Goal: Transaction & Acquisition: Purchase product/service

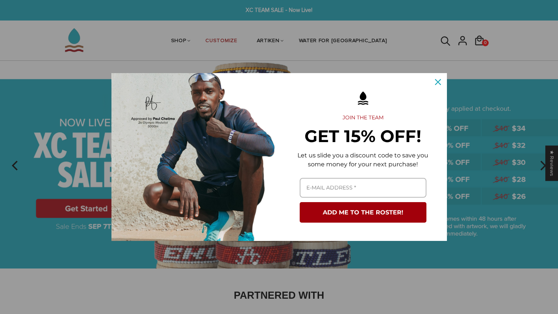
click at [431, 80] on button "Close" at bounding box center [438, 82] width 18 height 18
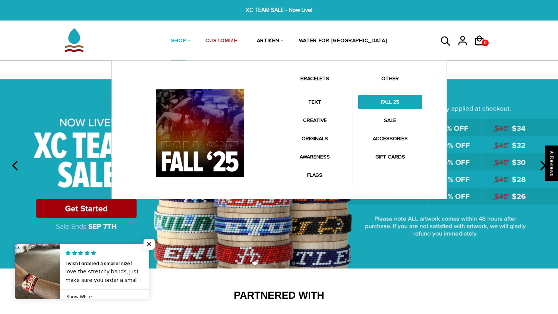
click at [388, 99] on link "FALL 25" at bounding box center [390, 102] width 64 height 15
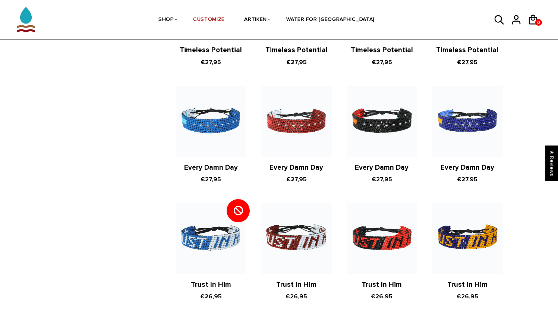
scroll to position [220, 0]
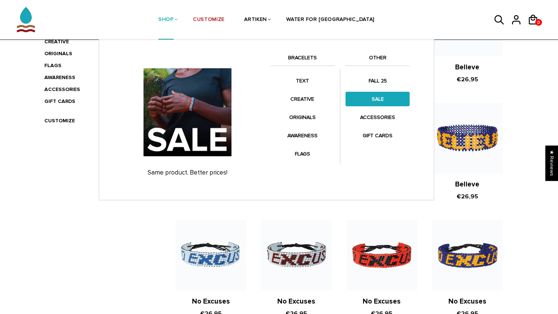
click at [371, 99] on link "SALE" at bounding box center [377, 99] width 64 height 15
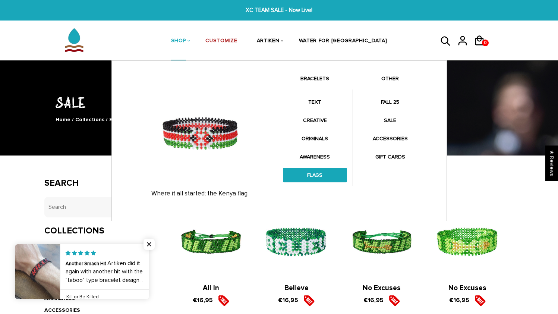
click at [319, 175] on link "FLAGS" at bounding box center [315, 175] width 64 height 15
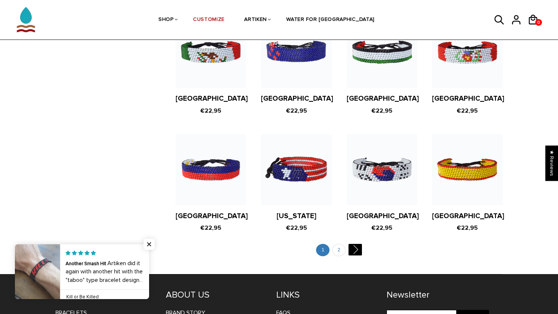
scroll to position [1386, 0]
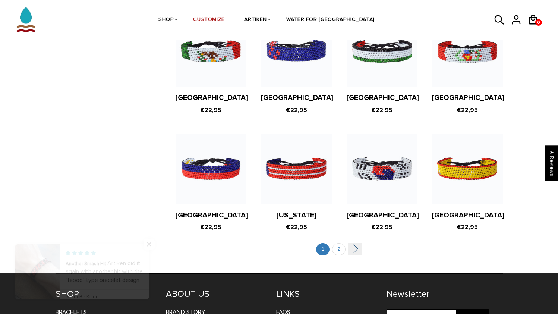
click at [351, 243] on link "" at bounding box center [354, 249] width 13 height 12
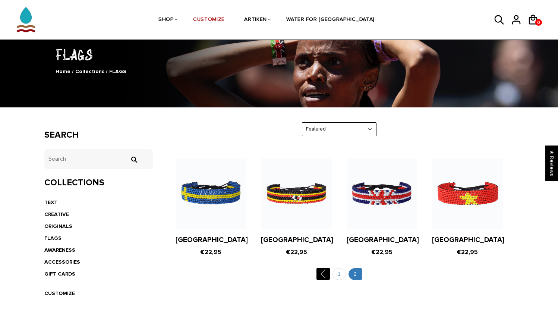
scroll to position [48, 0]
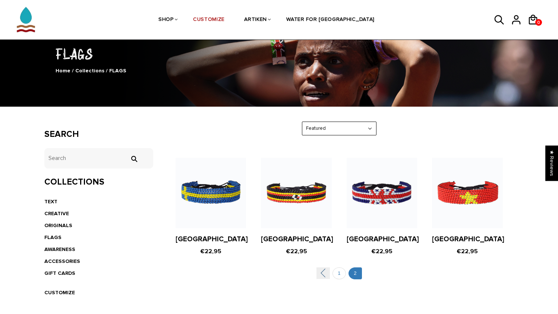
click at [325, 274] on link "" at bounding box center [322, 273] width 13 height 12
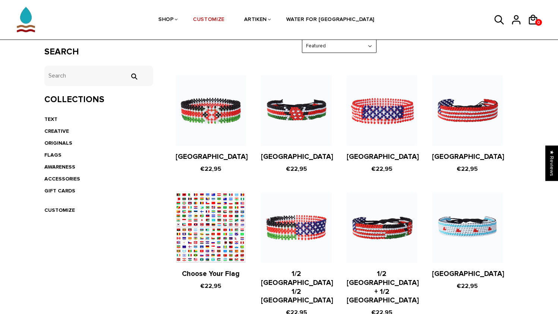
scroll to position [131, 0]
click at [195, 227] on figure at bounding box center [210, 227] width 70 height 70
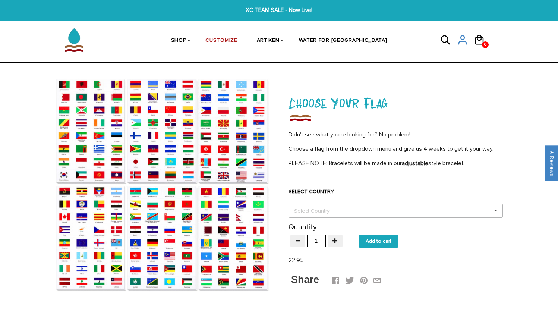
click at [309, 203] on div "Select Country Others [GEOGRAPHIC_DATA] [GEOGRAPHIC_DATA] [GEOGRAPHIC_DATA] [GE…" at bounding box center [395, 210] width 214 height 14
type input "russi"
click at [317, 225] on div "Russia" at bounding box center [396, 224] width 214 height 14
click at [346, 182] on div "SELECT COUNTRY Russia Select Country Others Afghanistan Aland Islands Albania A…" at bounding box center [395, 197] width 214 height 42
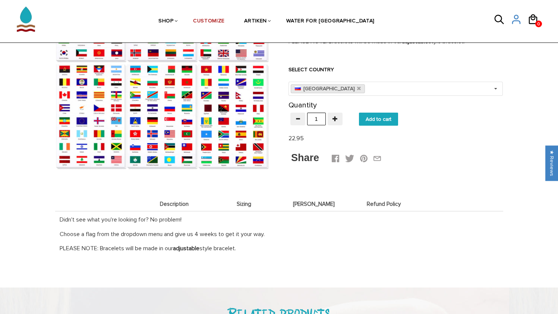
scroll to position [123, 0]
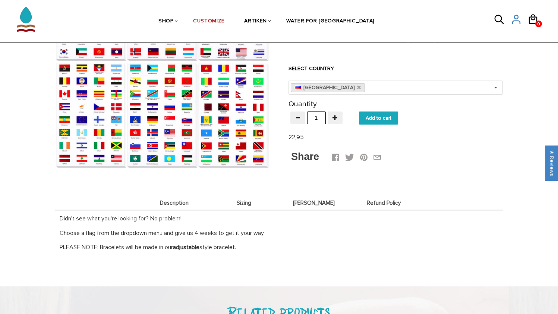
click at [306, 200] on span "[PERSON_NAME]" at bounding box center [314, 203] width 66 height 6
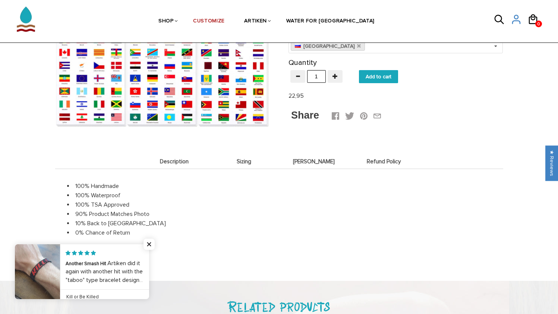
scroll to position [169, 0]
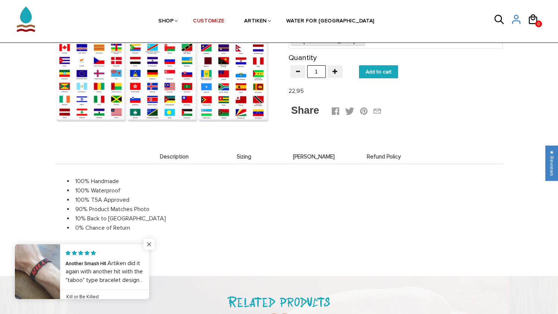
click at [146, 241] on span "Close popup widget" at bounding box center [148, 243] width 11 height 11
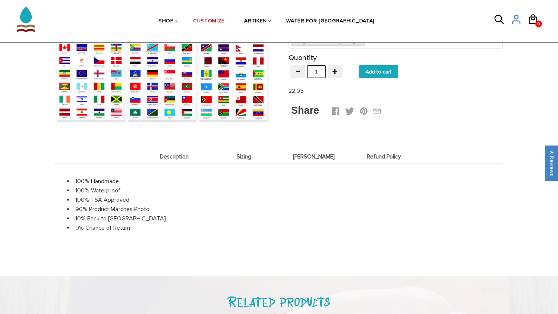
click at [160, 157] on span "Description" at bounding box center [174, 157] width 66 height 6
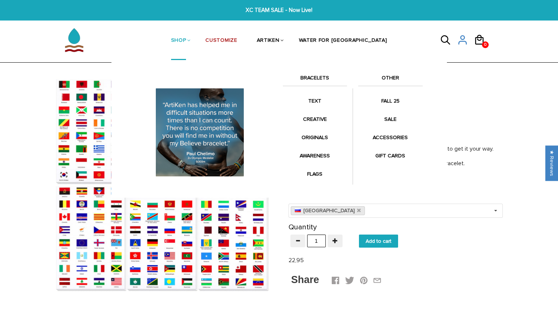
scroll to position [0, 0]
click at [309, 76] on link "BRACELETS" at bounding box center [315, 79] width 64 height 13
click at [311, 76] on link "BRACELETS" at bounding box center [315, 79] width 64 height 13
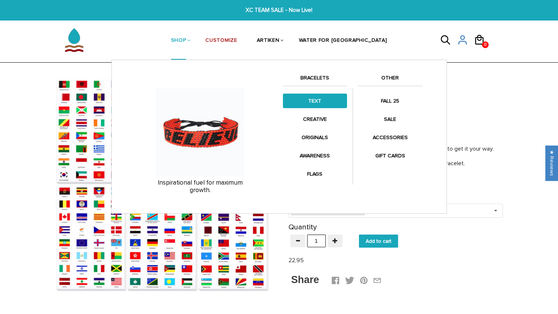
click at [317, 102] on link "TEXT" at bounding box center [315, 101] width 64 height 15
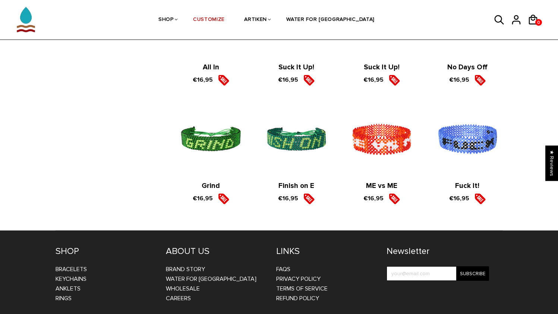
scroll to position [1163, 0]
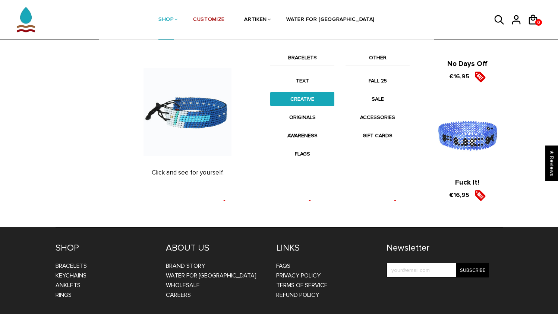
click at [306, 102] on link "CREATIVE" at bounding box center [302, 99] width 64 height 15
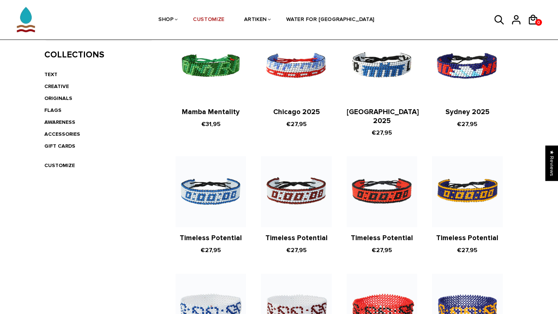
scroll to position [176, 0]
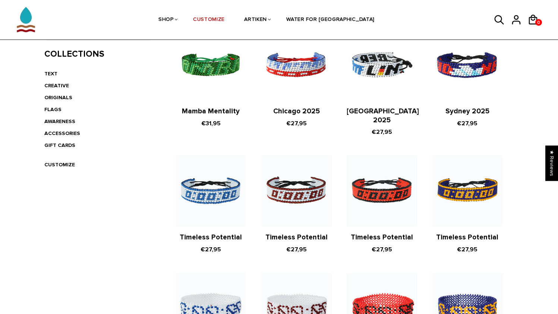
click at [395, 61] on img at bounding box center [382, 65] width 70 height 70
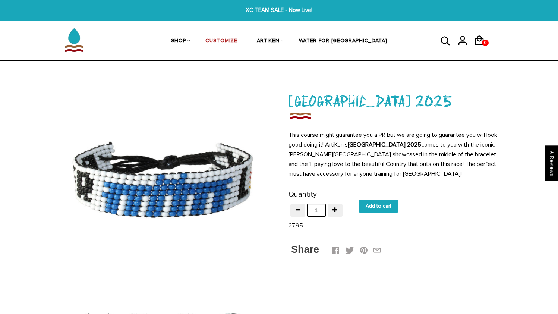
click at [77, 50] on img at bounding box center [74, 39] width 37 height 37
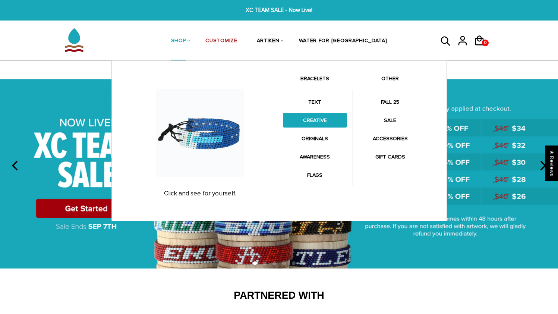
click at [317, 123] on link "CREATIVE" at bounding box center [315, 120] width 64 height 15
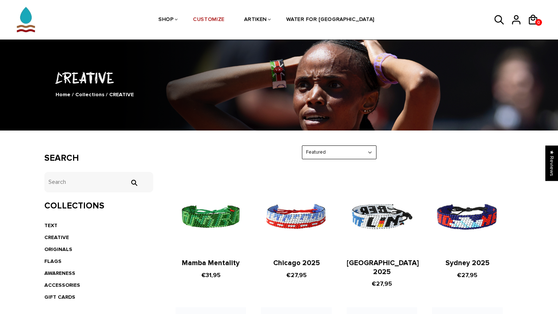
scroll to position [44, 0]
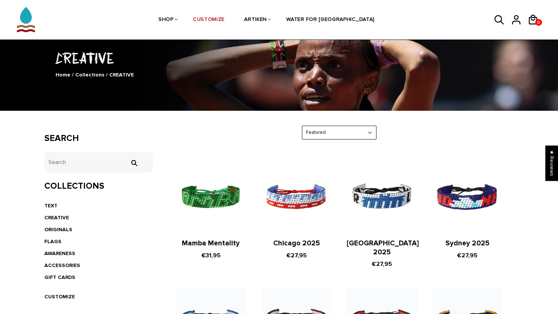
click at [385, 239] on link "[GEOGRAPHIC_DATA] 2025" at bounding box center [383, 248] width 72 height 18
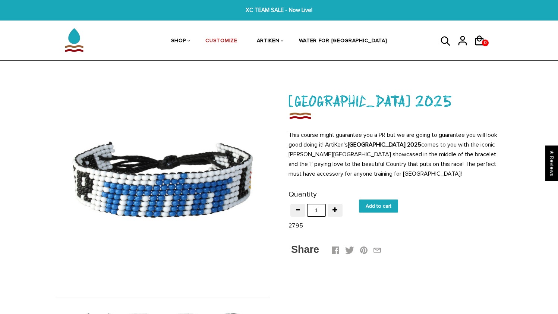
click at [382, 206] on input "Add to cart" at bounding box center [378, 205] width 39 height 13
type input "Add to cart"
click at [165, 182] on img at bounding box center [163, 183] width 214 height 214
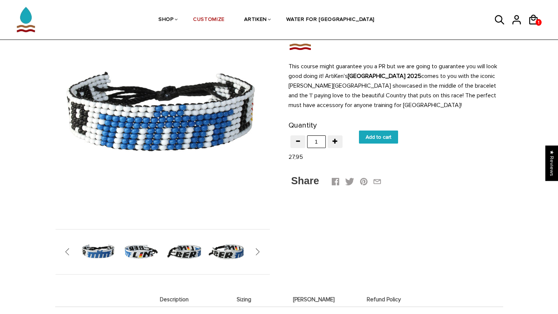
scroll to position [122, 0]
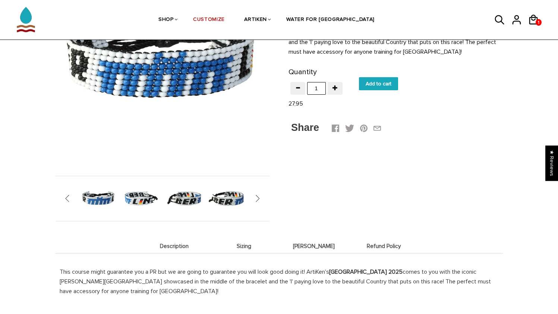
click at [145, 193] on img at bounding box center [141, 198] width 38 height 38
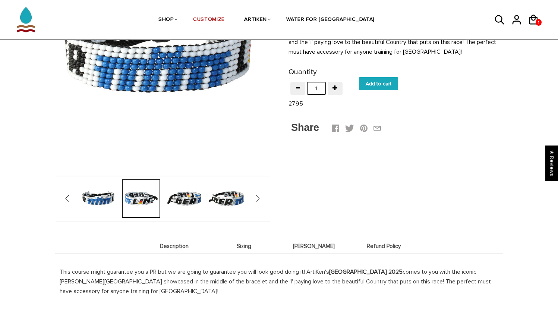
click at [146, 183] on div at bounding box center [141, 198] width 43 height 38
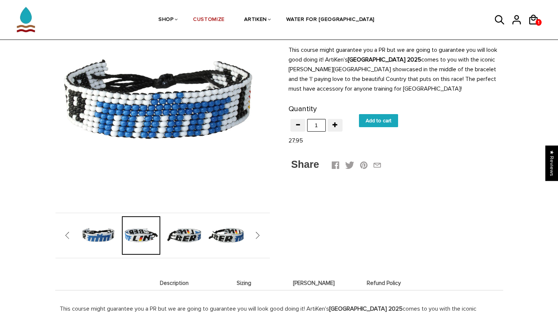
scroll to position [95, 0]
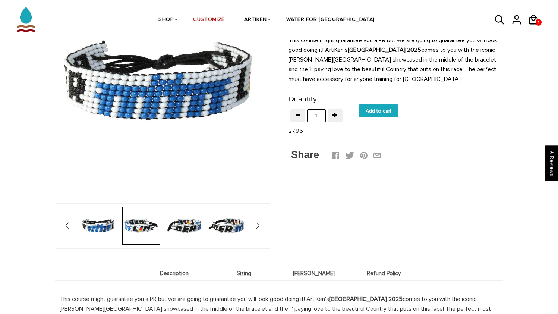
click at [178, 225] on img at bounding box center [184, 225] width 38 height 38
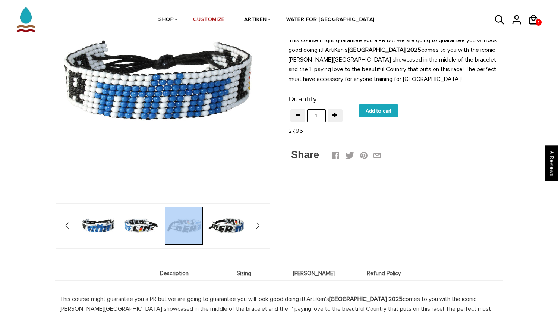
click at [178, 225] on div at bounding box center [183, 225] width 43 height 38
click at [313, 224] on div "Description Sizing Deets Refund Policy Description This course might guarantee …" at bounding box center [278, 165] width 469 height 338
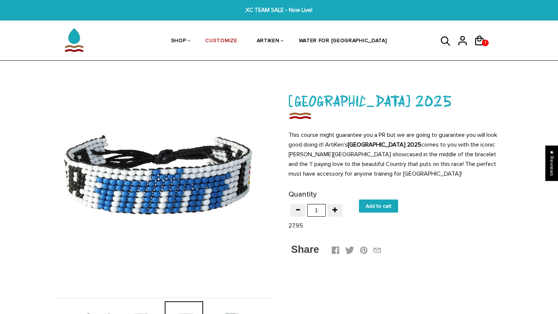
scroll to position [0, 0]
click at [482, 50] on div "1 1 Qty: 1 Berlin 2025 27,95 View cart Check out" at bounding box center [465, 40] width 75 height 39
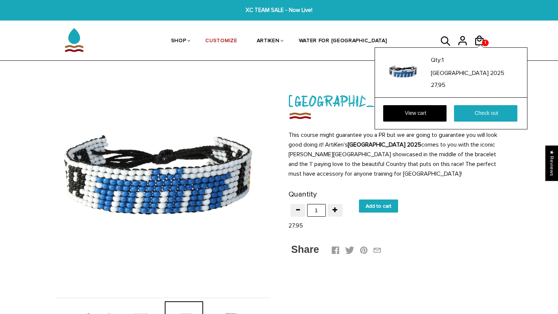
click at [482, 47] on div "Qty: 1 Berlin 2025 27,95 View cart Check out" at bounding box center [450, 88] width 153 height 82
click at [482, 118] on link "Check out" at bounding box center [485, 113] width 63 height 16
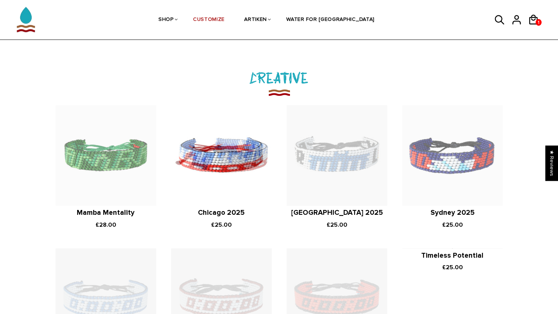
scroll to position [829, 1]
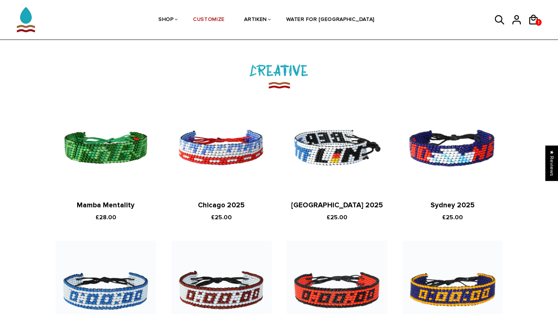
click at [332, 152] on img at bounding box center [337, 148] width 101 height 101
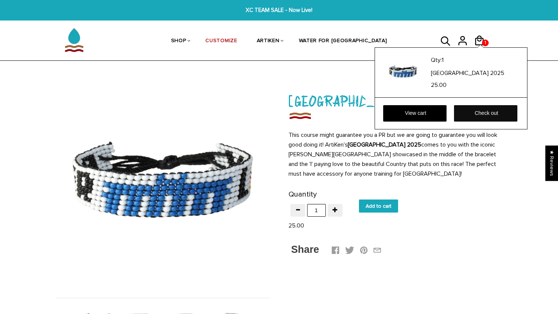
click at [464, 113] on link "Check out" at bounding box center [485, 113] width 63 height 16
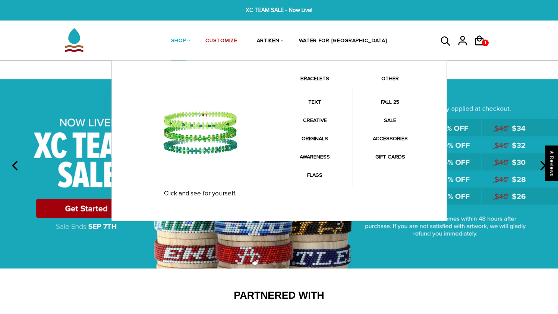
click at [298, 129] on li "CREATIVE" at bounding box center [315, 122] width 64 height 18
click at [300, 134] on link "ORIGINALS" at bounding box center [315, 138] width 64 height 15
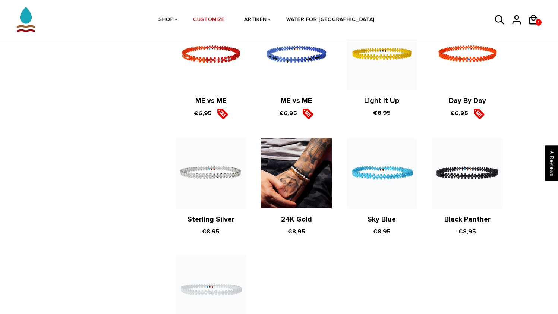
scroll to position [520, 0]
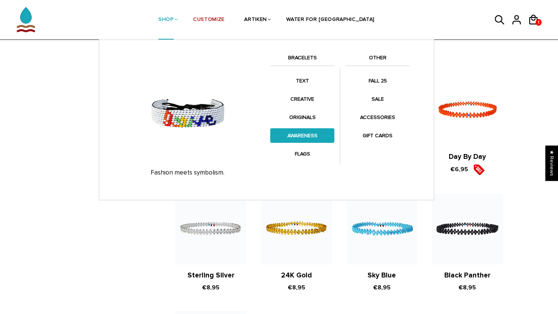
click at [300, 139] on link "AWARENESS" at bounding box center [302, 135] width 64 height 15
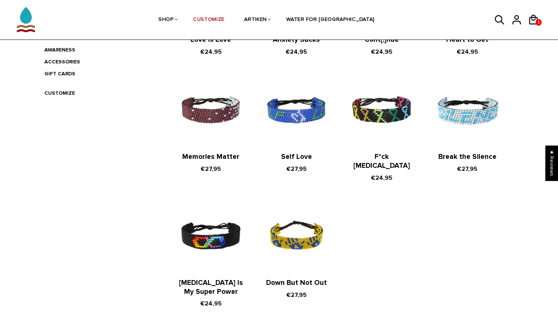
scroll to position [250, 0]
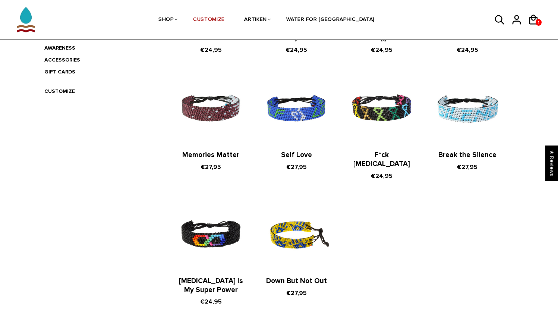
click at [282, 226] on img at bounding box center [296, 234] width 70 height 70
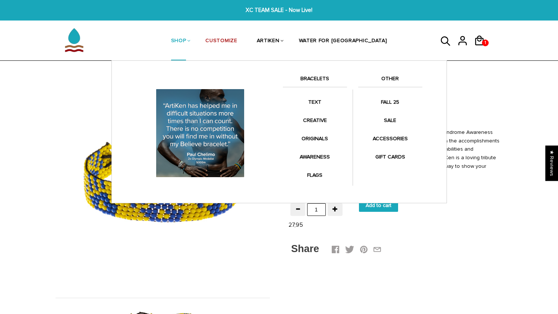
click at [309, 79] on link "BRACELETS" at bounding box center [315, 80] width 64 height 13
click at [320, 75] on link "BRACELETS" at bounding box center [315, 80] width 64 height 13
click at [321, 79] on link "BRACELETS" at bounding box center [315, 80] width 64 height 13
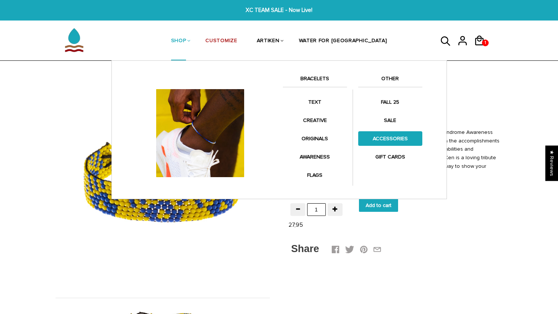
click at [389, 135] on link "ACCESSORIES" at bounding box center [390, 138] width 64 height 15
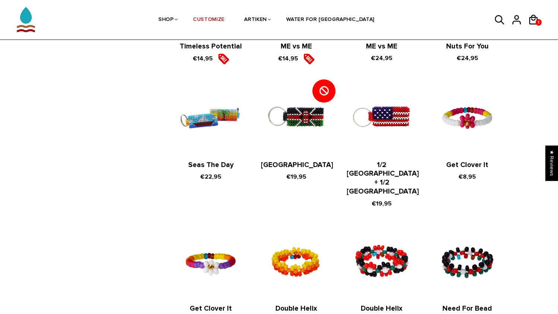
scroll to position [253, 0]
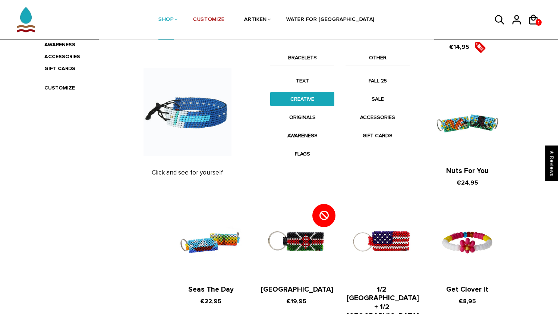
click at [297, 103] on link "CREATIVE" at bounding box center [302, 99] width 64 height 15
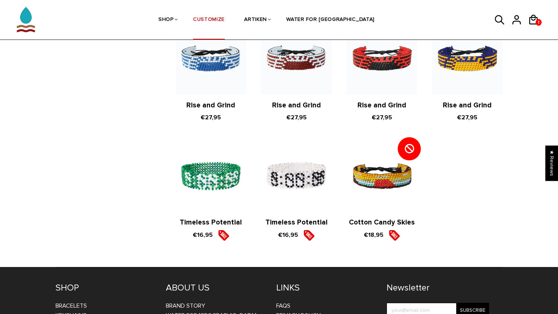
scroll to position [786, 0]
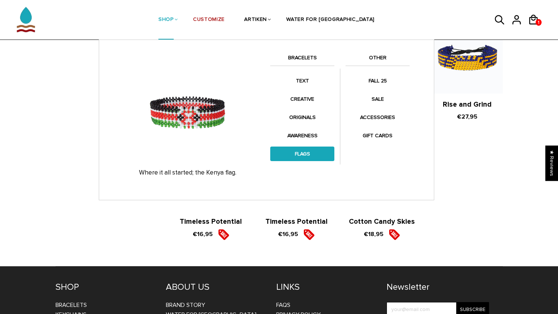
click at [302, 152] on link "FLAGS" at bounding box center [302, 153] width 64 height 15
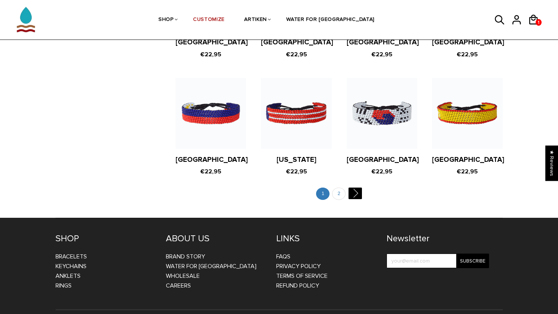
scroll to position [1442, 0]
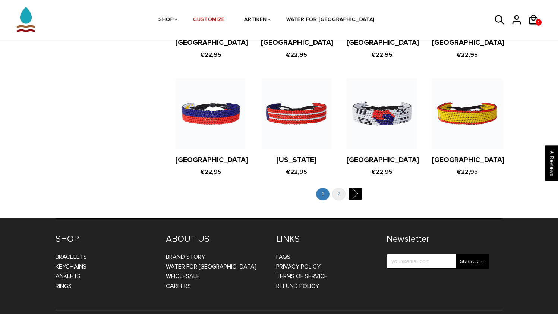
click at [337, 188] on link "2" at bounding box center [338, 194] width 13 height 12
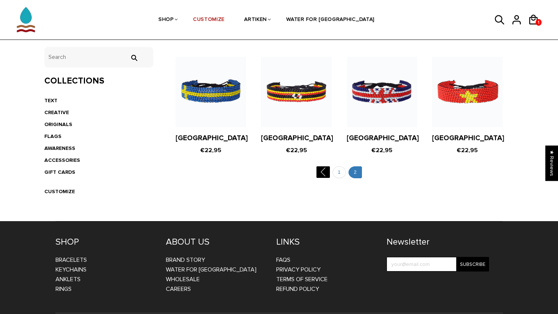
scroll to position [147, 0]
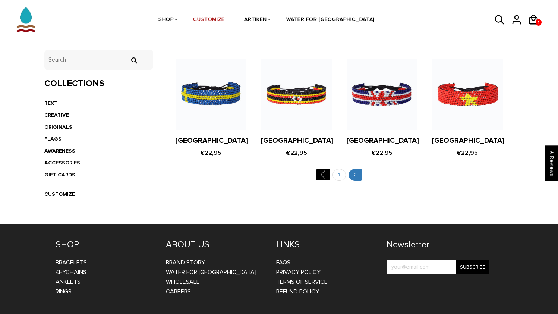
click at [377, 99] on figure at bounding box center [382, 94] width 70 height 70
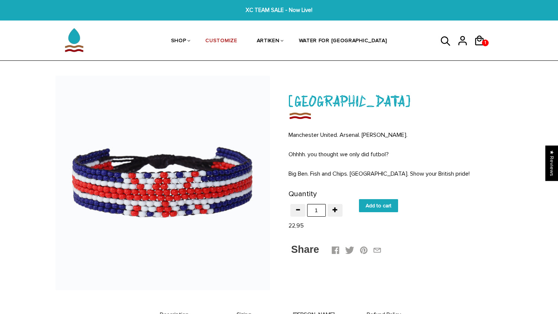
scroll to position [32, 0]
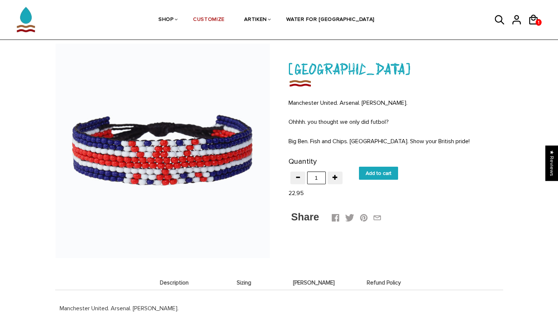
click at [377, 175] on input "Add to cart" at bounding box center [378, 173] width 39 height 13
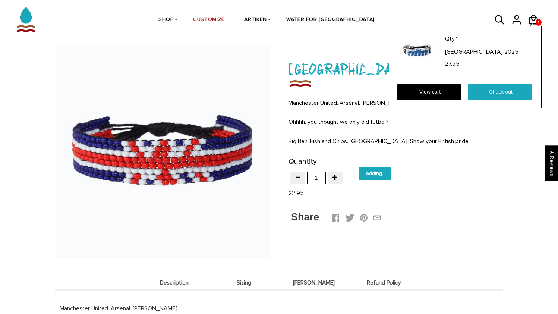
type input "Add to cart"
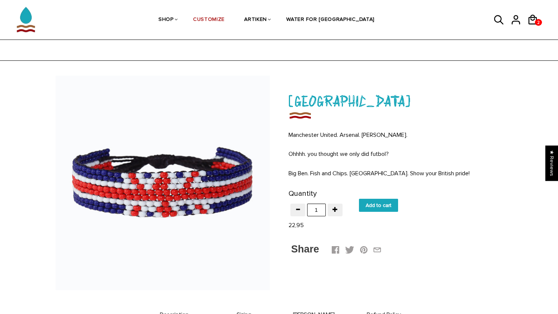
scroll to position [32, 0]
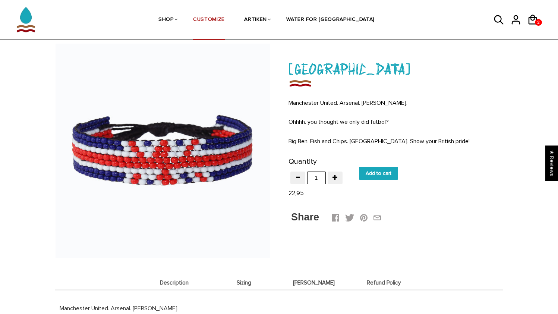
click at [225, 19] on link "CUSTOMIZE" at bounding box center [209, 19] width 32 height 39
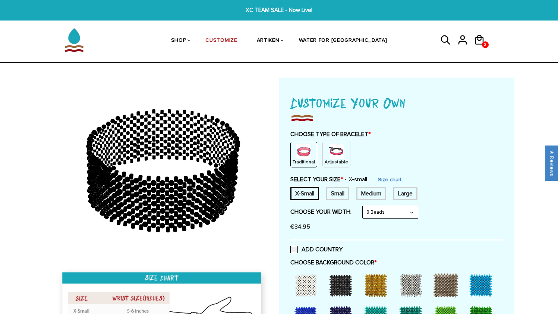
click at [332, 149] on img at bounding box center [336, 151] width 15 height 15
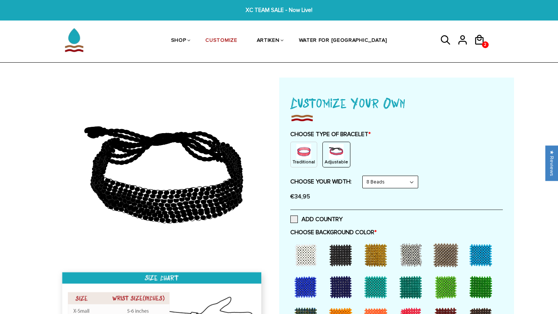
drag, startPoint x: 374, startPoint y: 183, endPoint x: 205, endPoint y: 149, distance: 172.5
drag, startPoint x: 204, startPoint y: 202, endPoint x: 227, endPoint y: 186, distance: 28.2
click at [227, 186] on g at bounding box center [166, 179] width 153 height 78
click at [382, 190] on div "€34,95" at bounding box center [396, 196] width 212 height 15
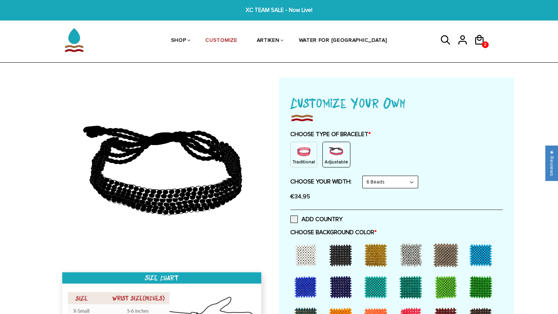
select select "8-beads"
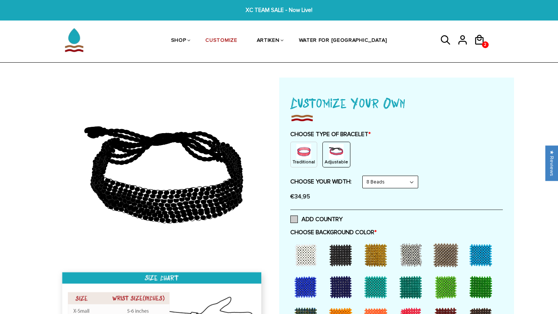
click at [293, 217] on span at bounding box center [293, 218] width 7 height 7
click at [342, 217] on input "ADD COUNTRY" at bounding box center [342, 217] width 0 height 0
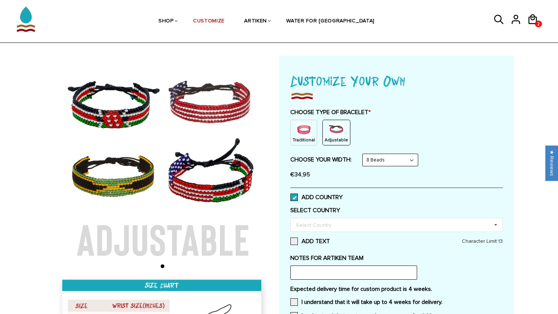
scroll to position [28, 0]
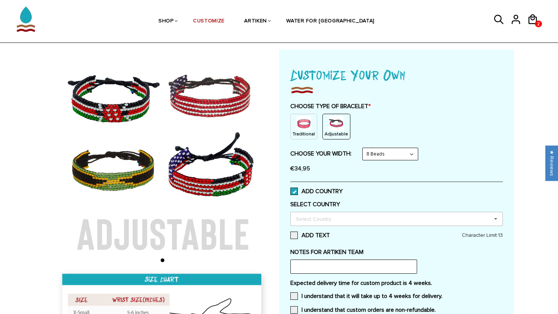
click at [304, 214] on div "Select Country" at bounding box center [318, 218] width 48 height 9
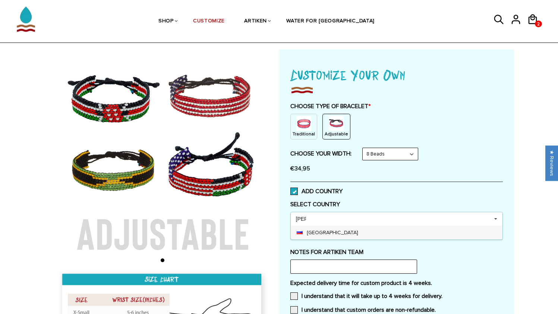
type input "[PERSON_NAME]"
click at [311, 233] on div "[GEOGRAPHIC_DATA]" at bounding box center [397, 232] width 212 height 14
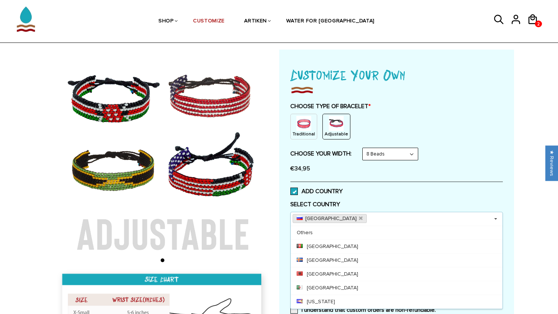
click at [371, 196] on div "ADD COUNTRY" at bounding box center [396, 190] width 212 height 19
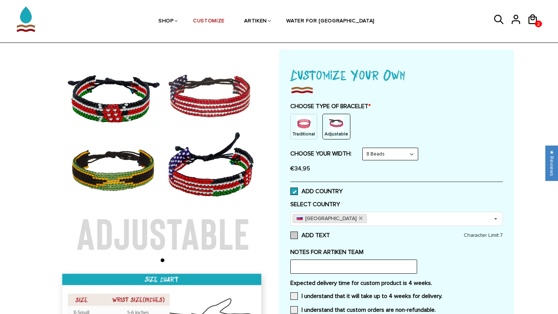
click at [294, 236] on span at bounding box center [293, 234] width 7 height 7
click at [330, 233] on input "ADD TEXT" at bounding box center [330, 233] width 0 height 0
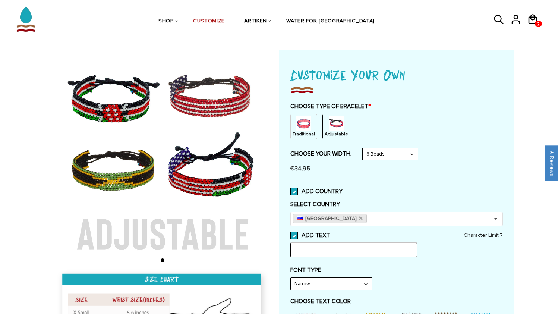
click at [302, 252] on input "text" at bounding box center [353, 250] width 127 height 14
type input "[PERSON_NAME]"
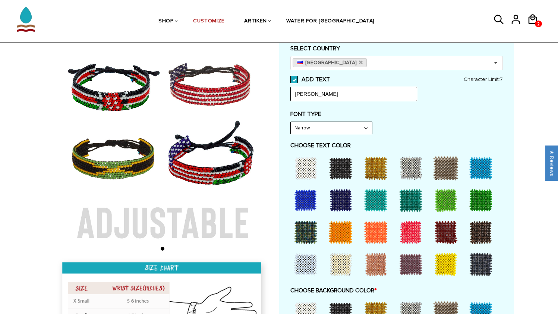
scroll to position [186, 0]
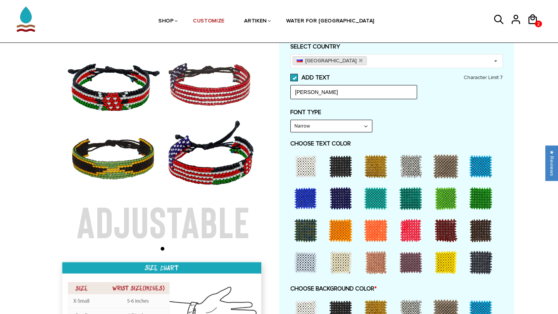
click at [303, 164] on div at bounding box center [306, 166] width 30 height 30
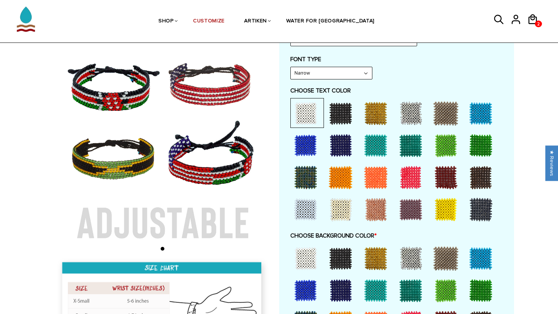
scroll to position [239, 0]
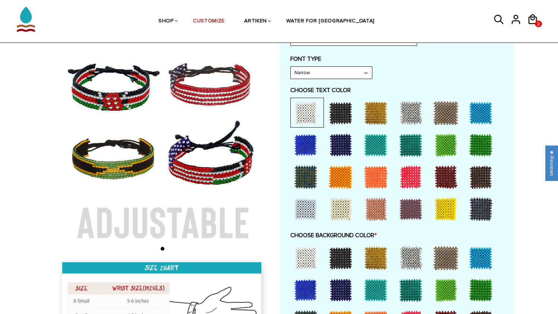
click at [336, 251] on div at bounding box center [341, 258] width 30 height 30
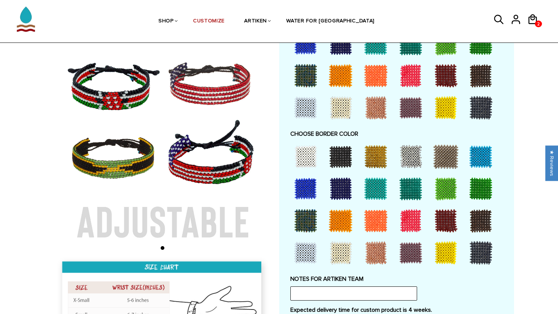
scroll to position [571, 0]
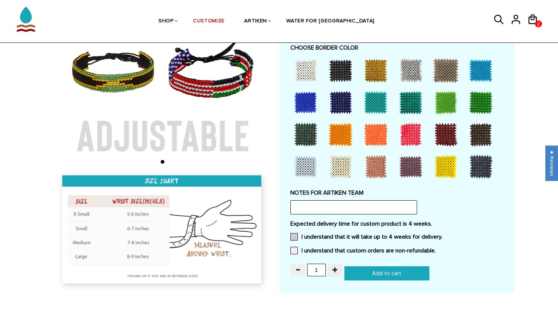
click at [293, 233] on span at bounding box center [293, 236] width 7 height 7
click at [442, 234] on input "I understand that it will take up to 4 weeks for delivery." at bounding box center [442, 234] width 0 height 0
click at [292, 247] on span at bounding box center [293, 250] width 7 height 7
click at [436, 248] on input "I understand that custom orders are non-refundable." at bounding box center [436, 248] width 0 height 0
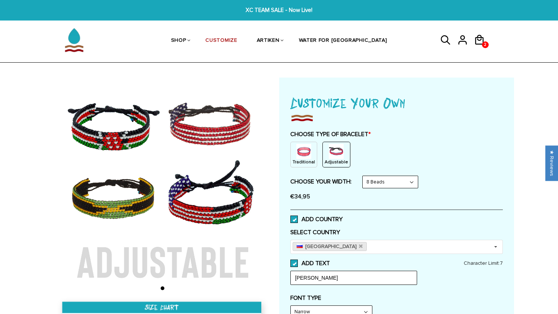
scroll to position [0, 0]
